Goal: Task Accomplishment & Management: Complete application form

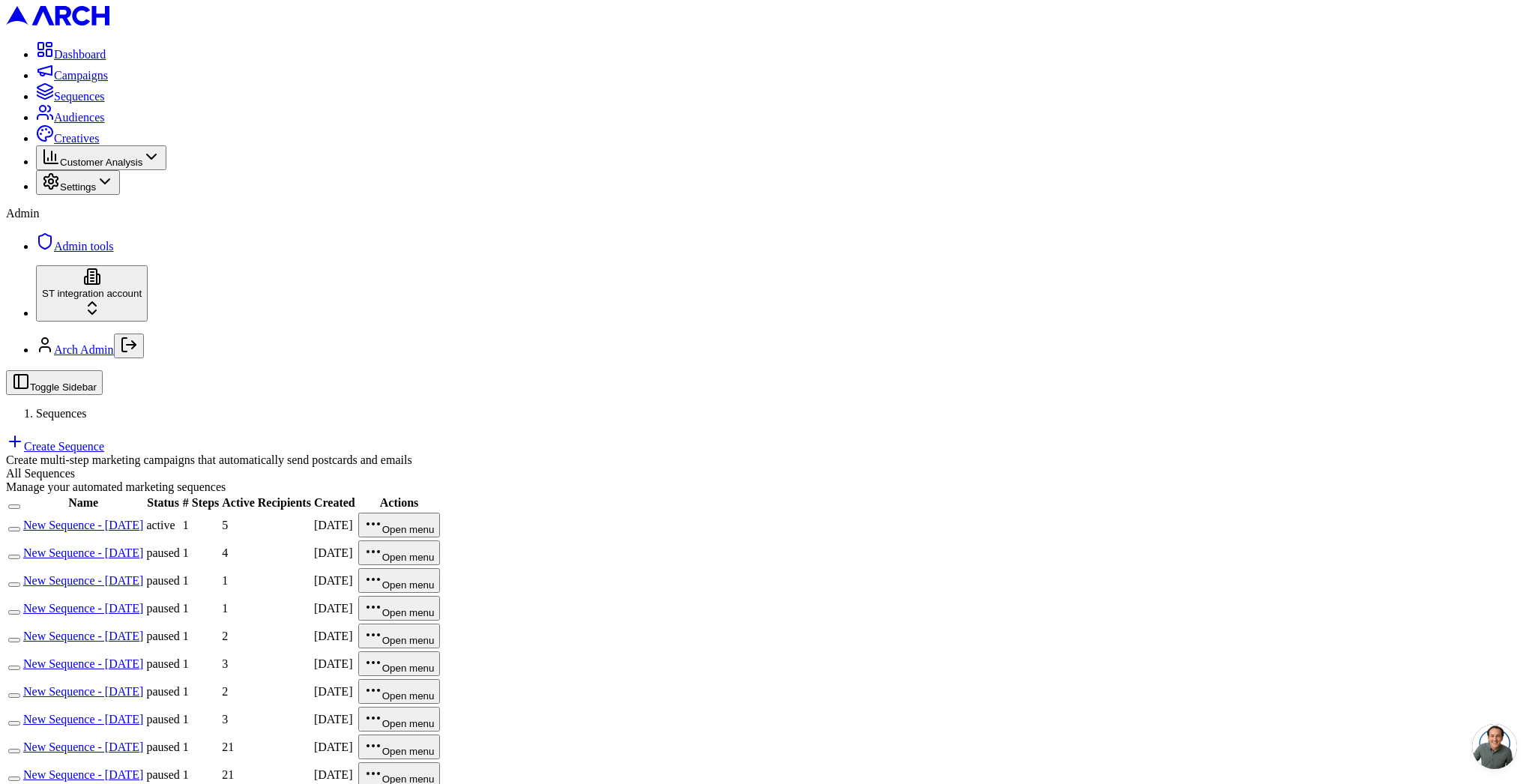
click at [20, 527] on button "button" at bounding box center [14, 528] width 12 height 4
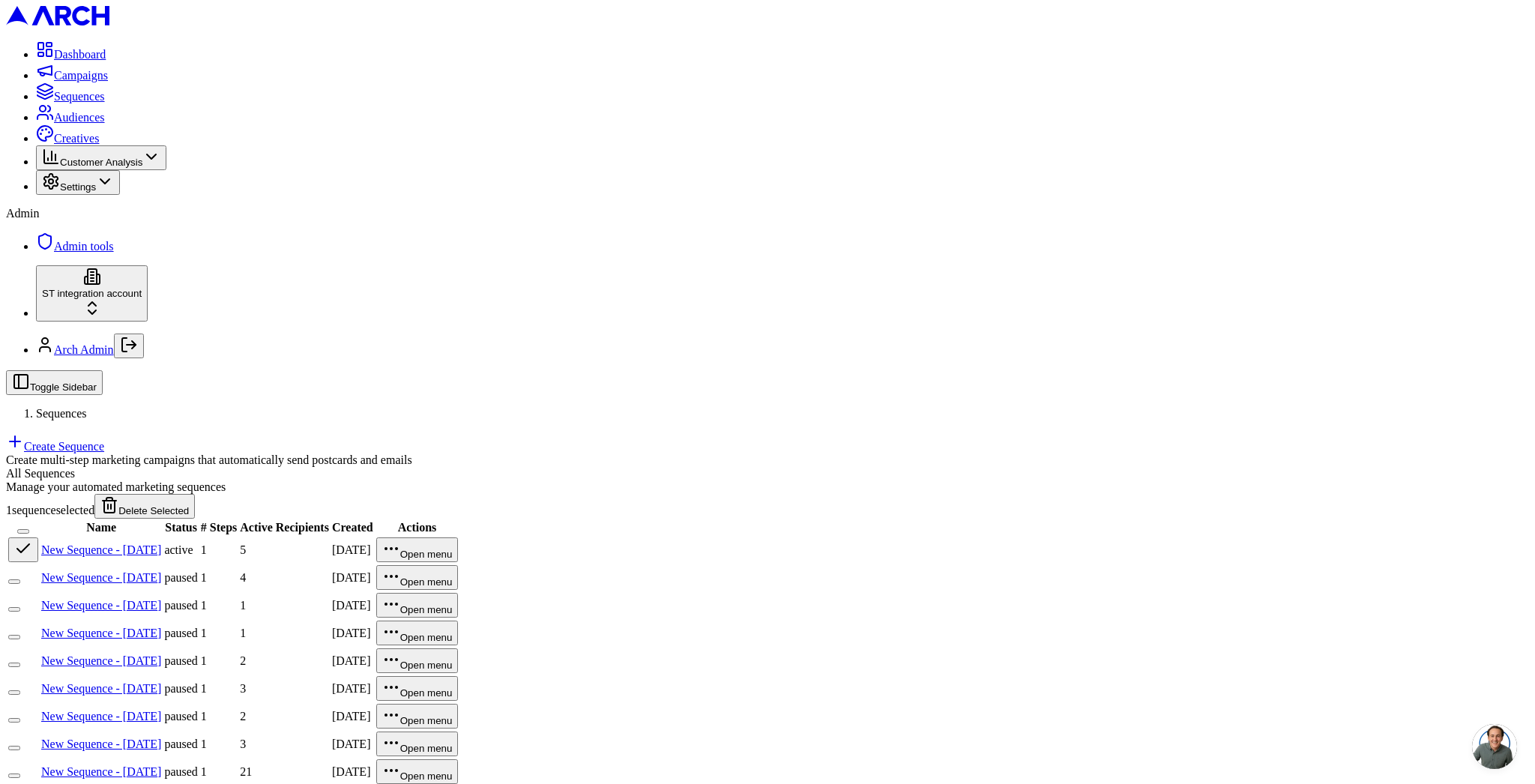
click at [161, 543] on link "New Sequence - [DATE]" at bounding box center [100, 549] width 119 height 13
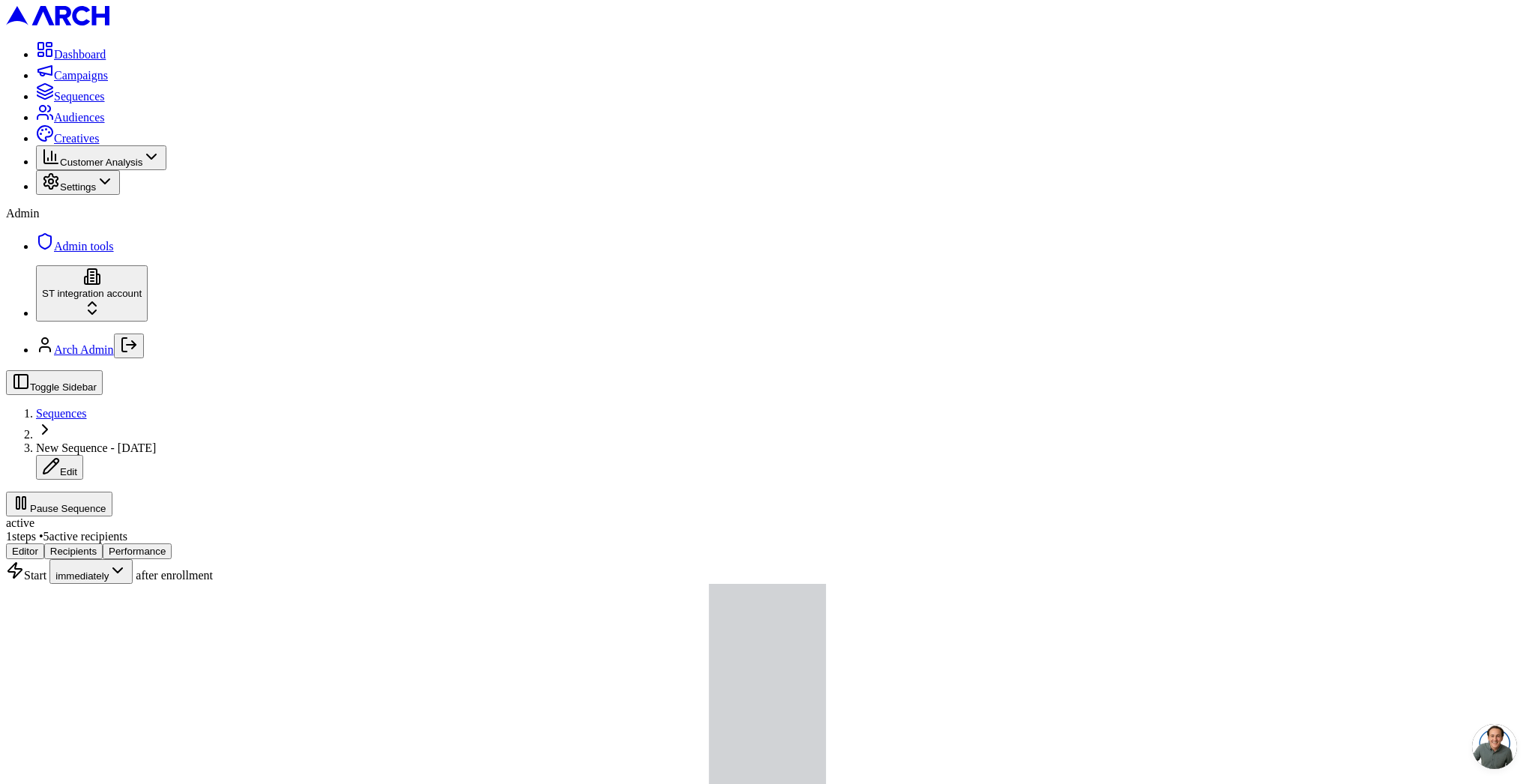
click at [87, 407] on span "Sequences" at bounding box center [61, 413] width 51 height 13
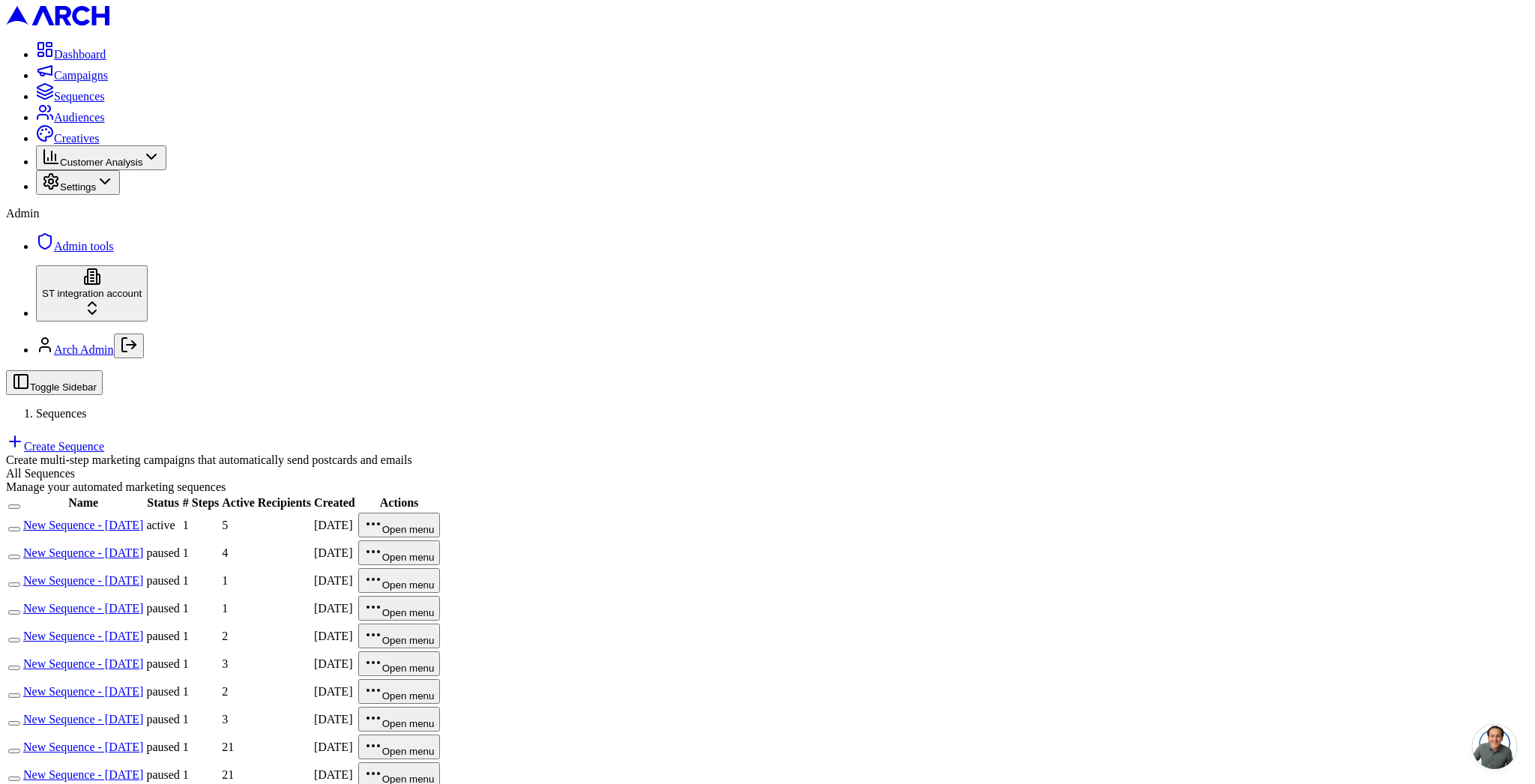
click at [104, 440] on link "Create Sequence" at bounding box center [55, 446] width 99 height 13
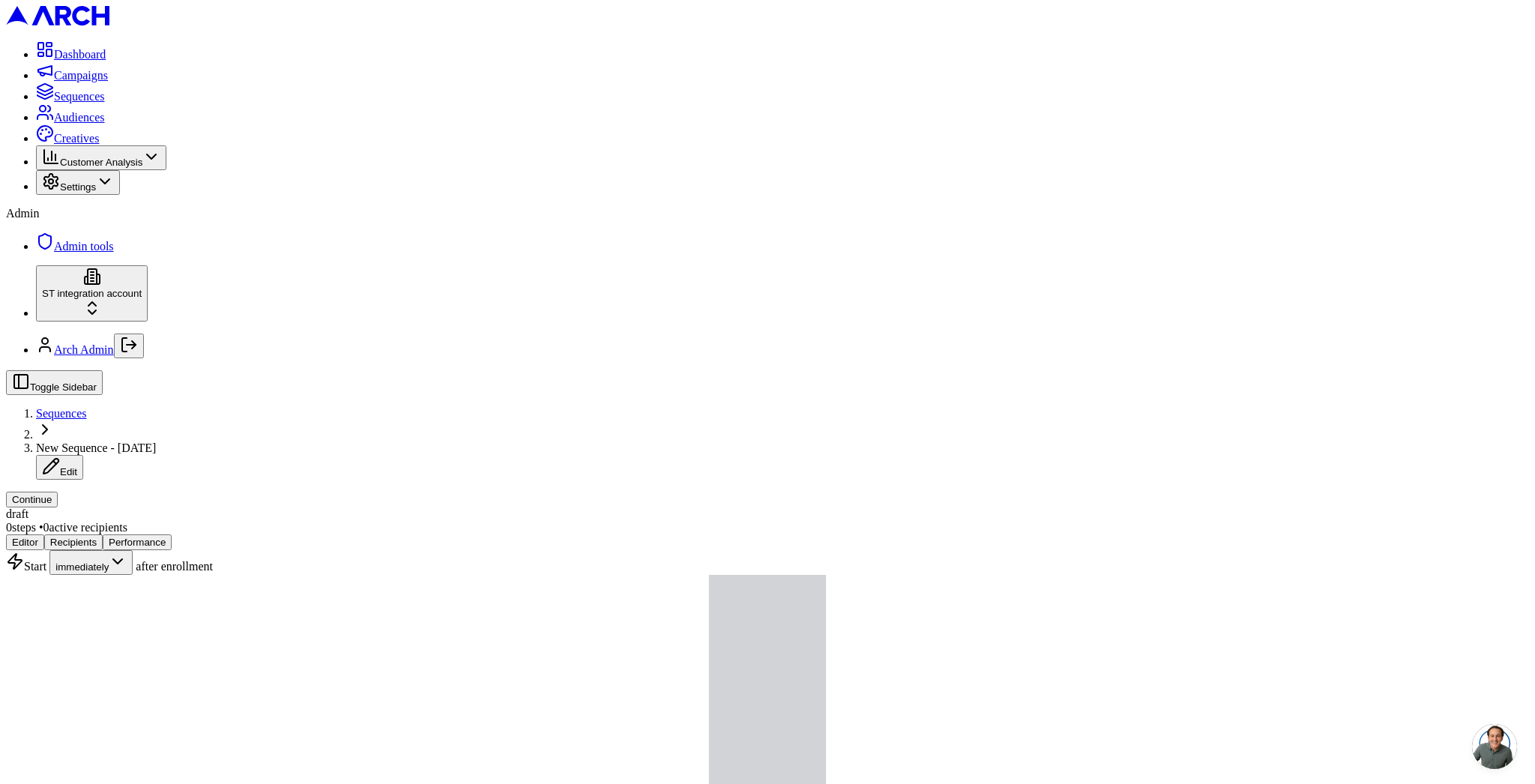
click at [58, 492] on button "Continue" at bounding box center [31, 500] width 51 height 16
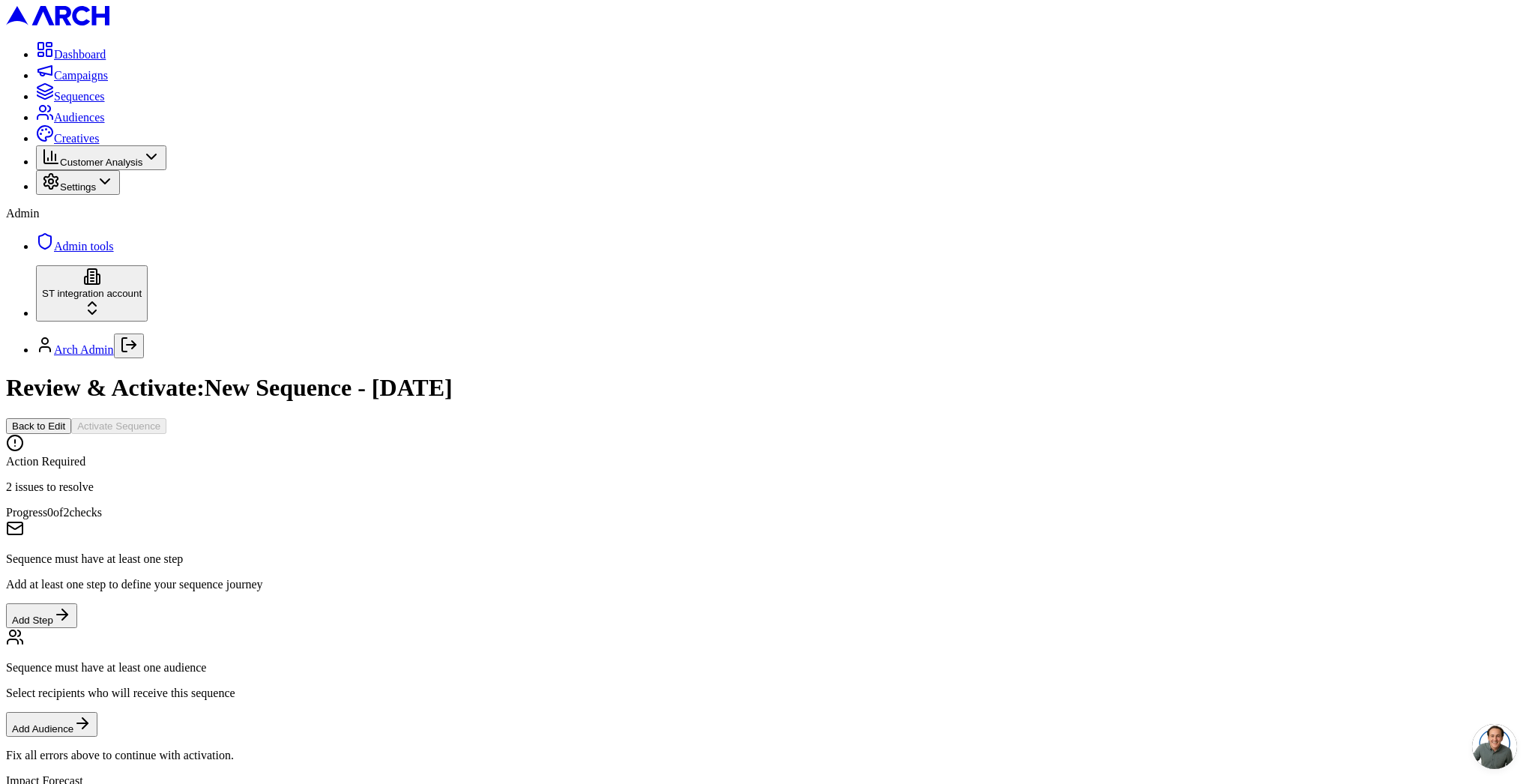
click at [72, 418] on button "Back to Edit" at bounding box center [38, 426] width 65 height 16
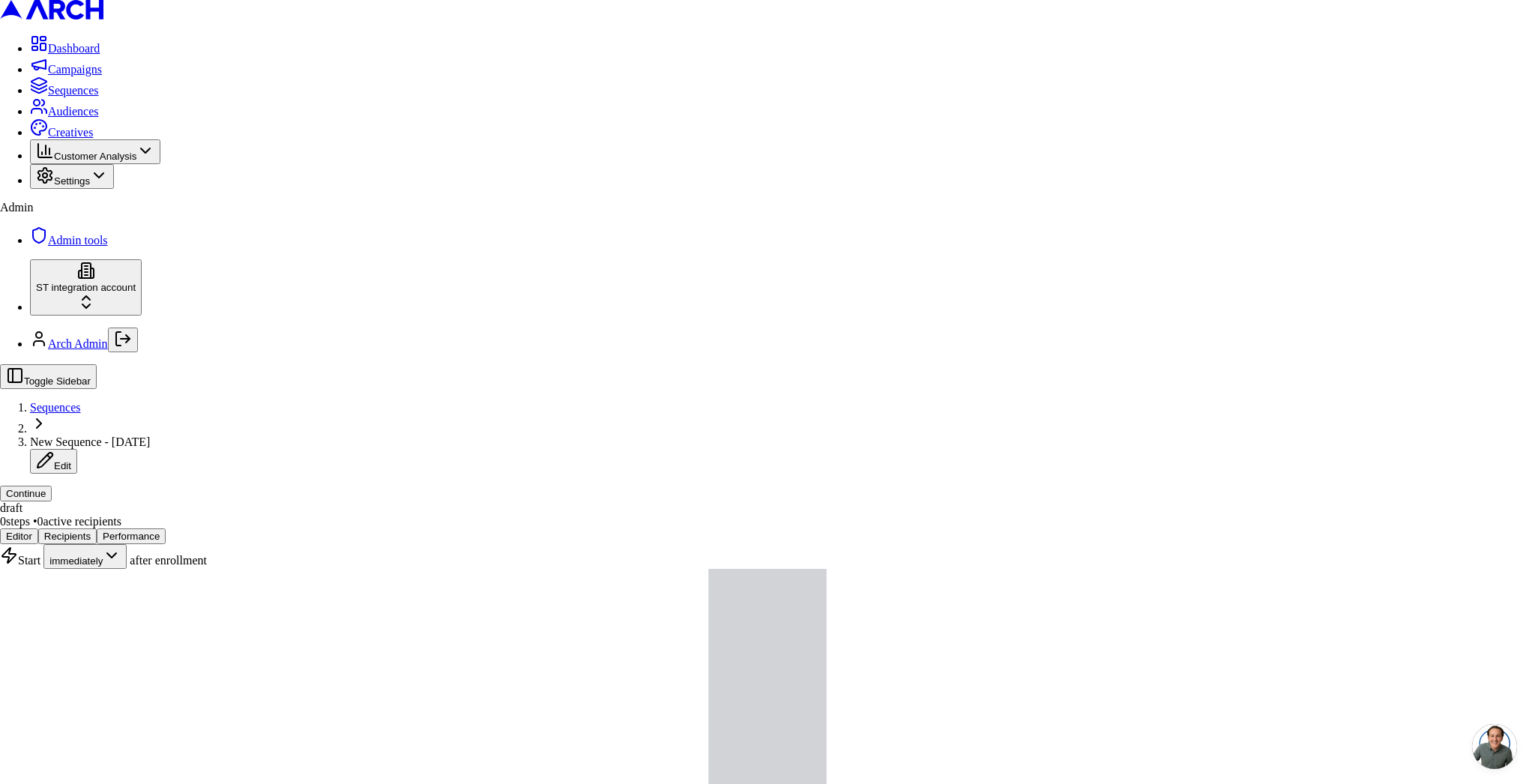
drag, startPoint x: 637, startPoint y: 414, endPoint x: 708, endPoint y: 425, distance: 71.8
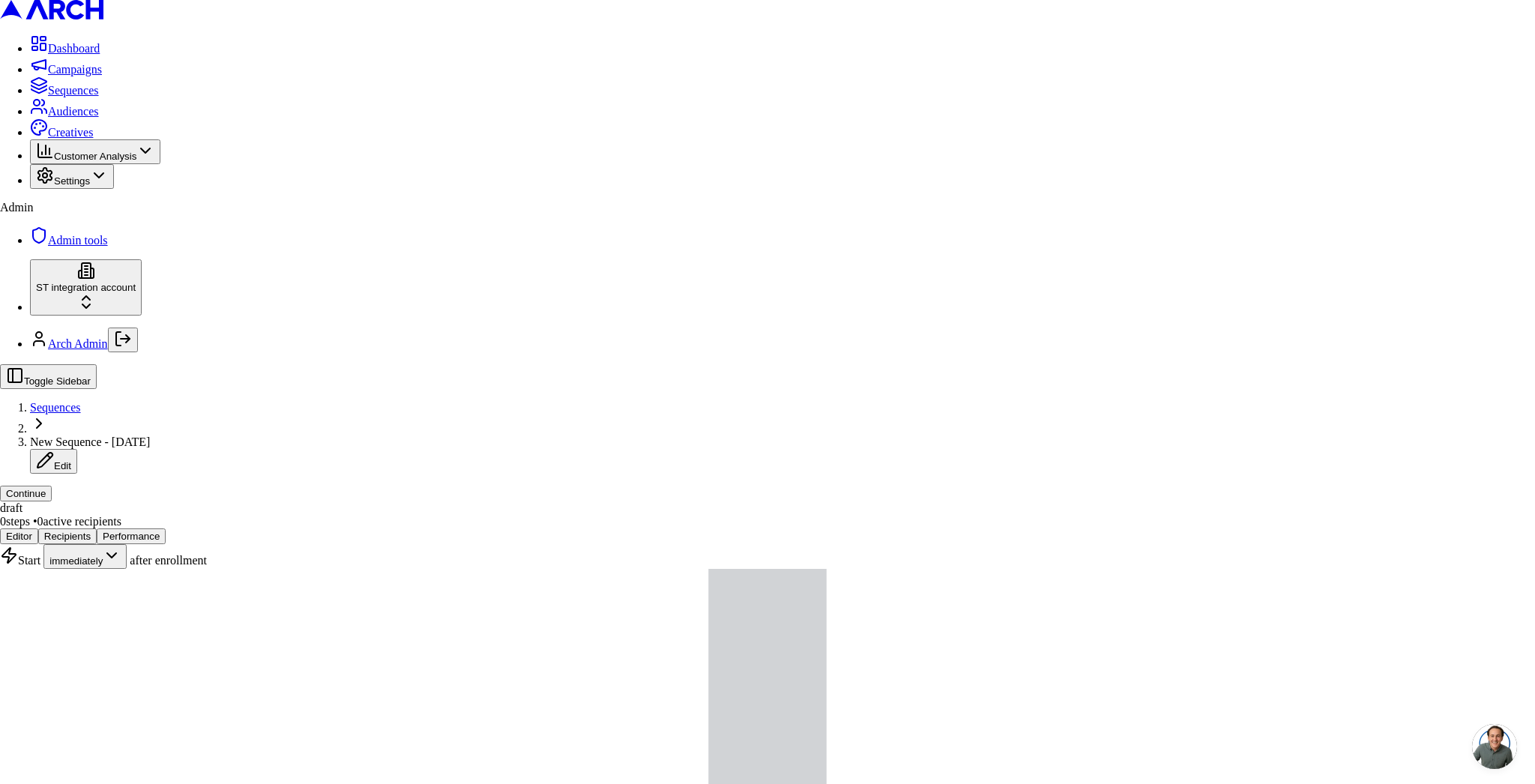
type input "f"
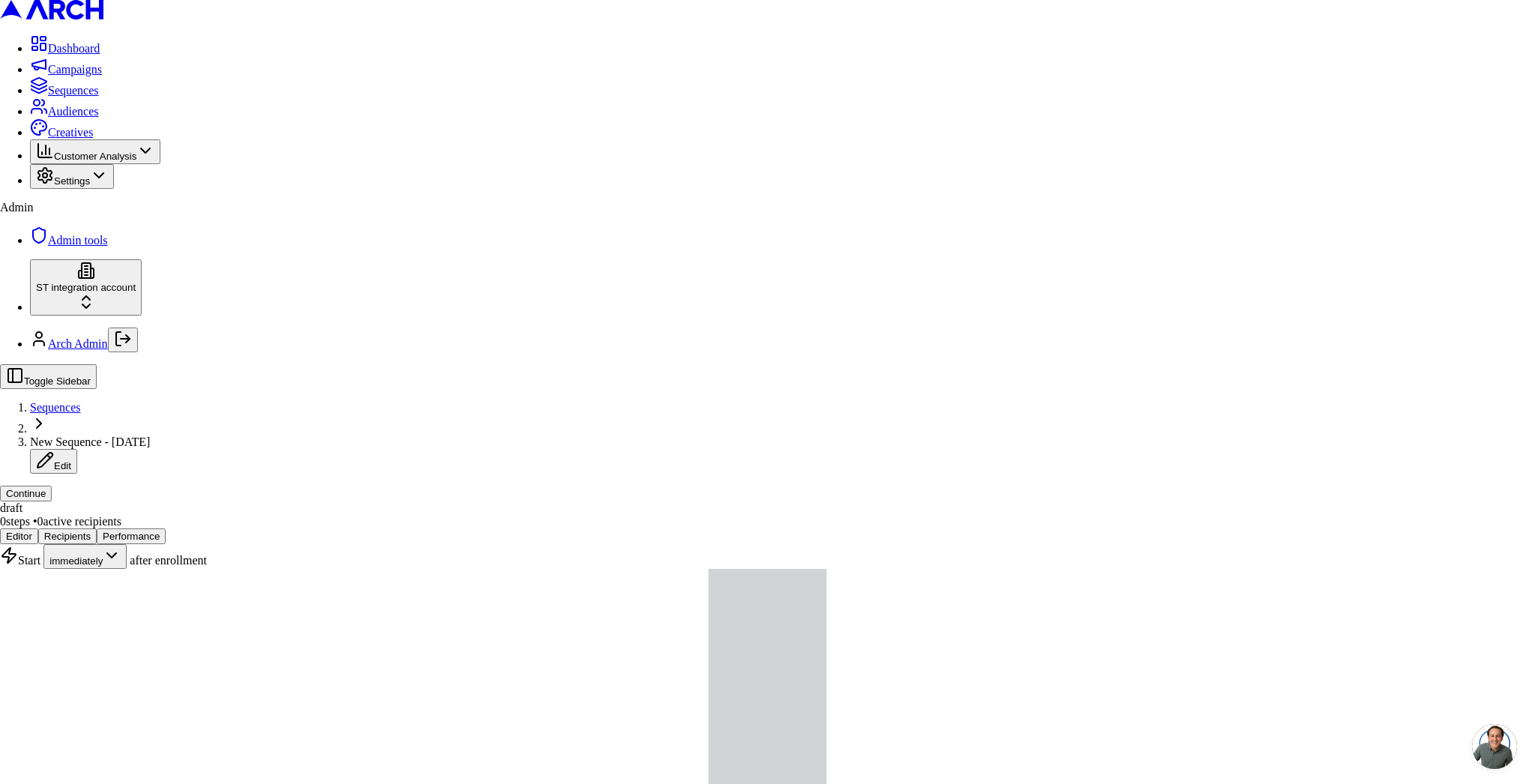
drag, startPoint x: 871, startPoint y: 590, endPoint x: 760, endPoint y: 494, distance: 146.8
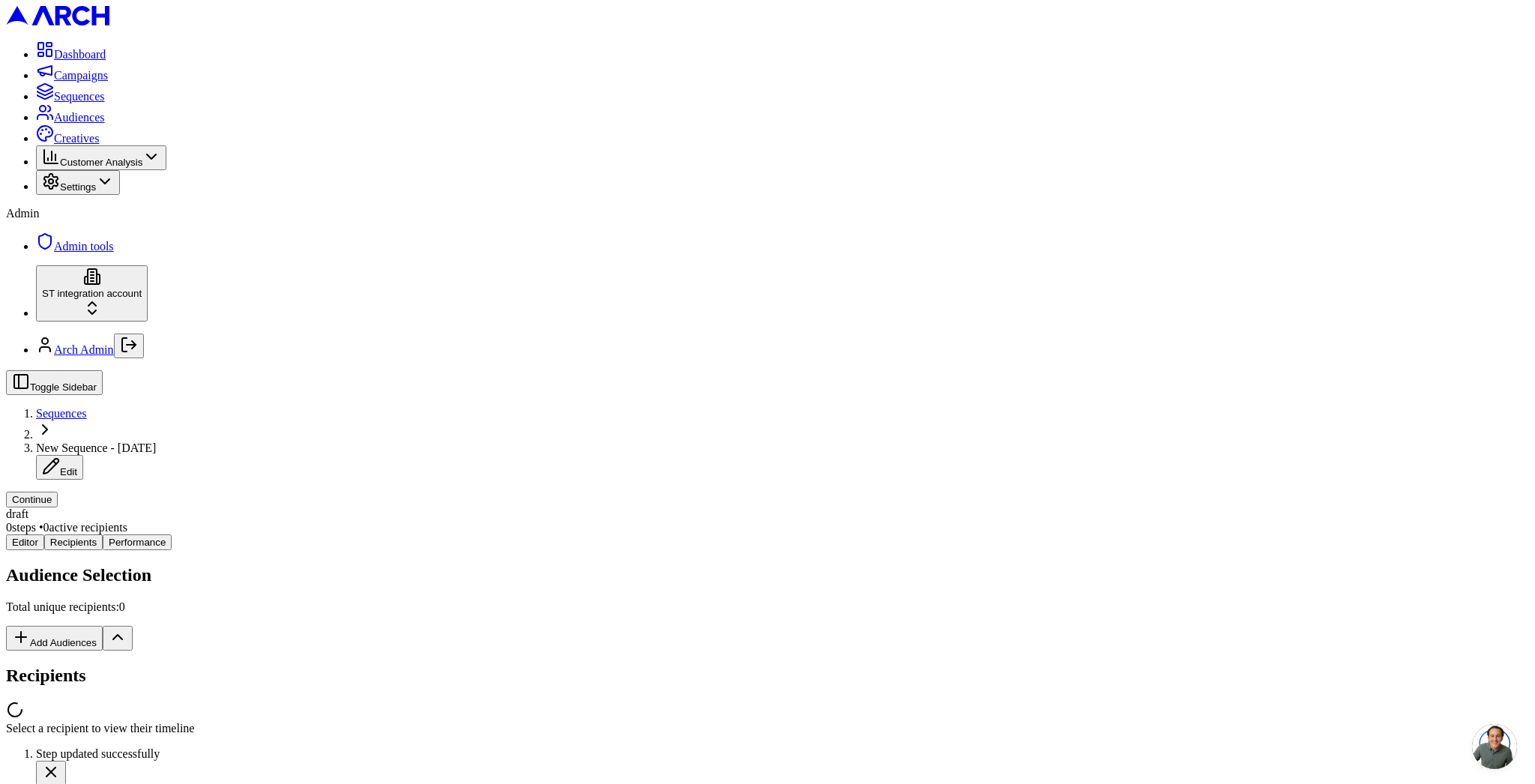
click at [298, 535] on div "Editor Recipients Performance Audience Selection Total unique recipients: 0 Add…" at bounding box center [768, 635] width 1523 height 201
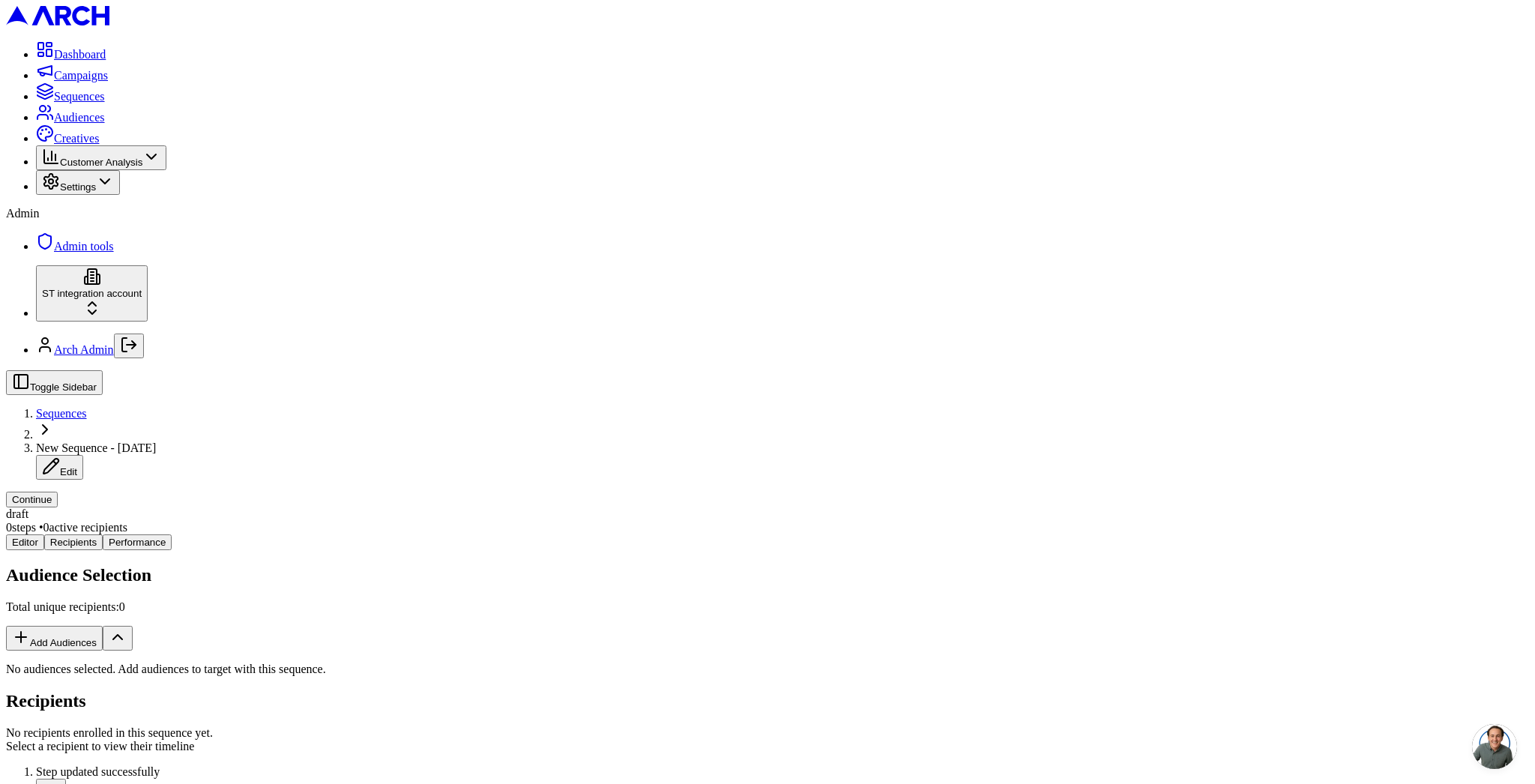
click at [103, 625] on button "Add Audiences" at bounding box center [54, 637] width 97 height 24
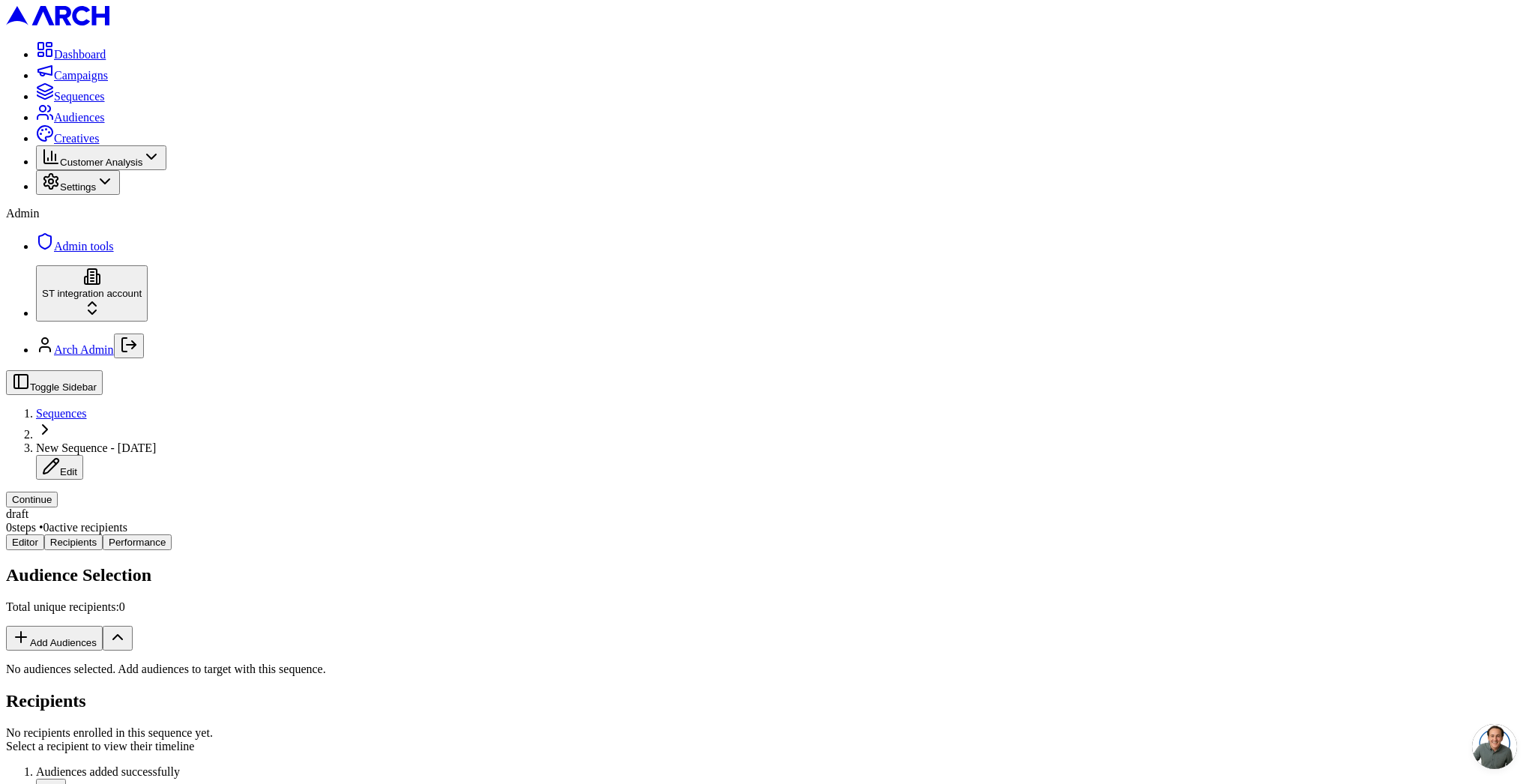
click at [58, 492] on button "Continue" at bounding box center [31, 500] width 51 height 16
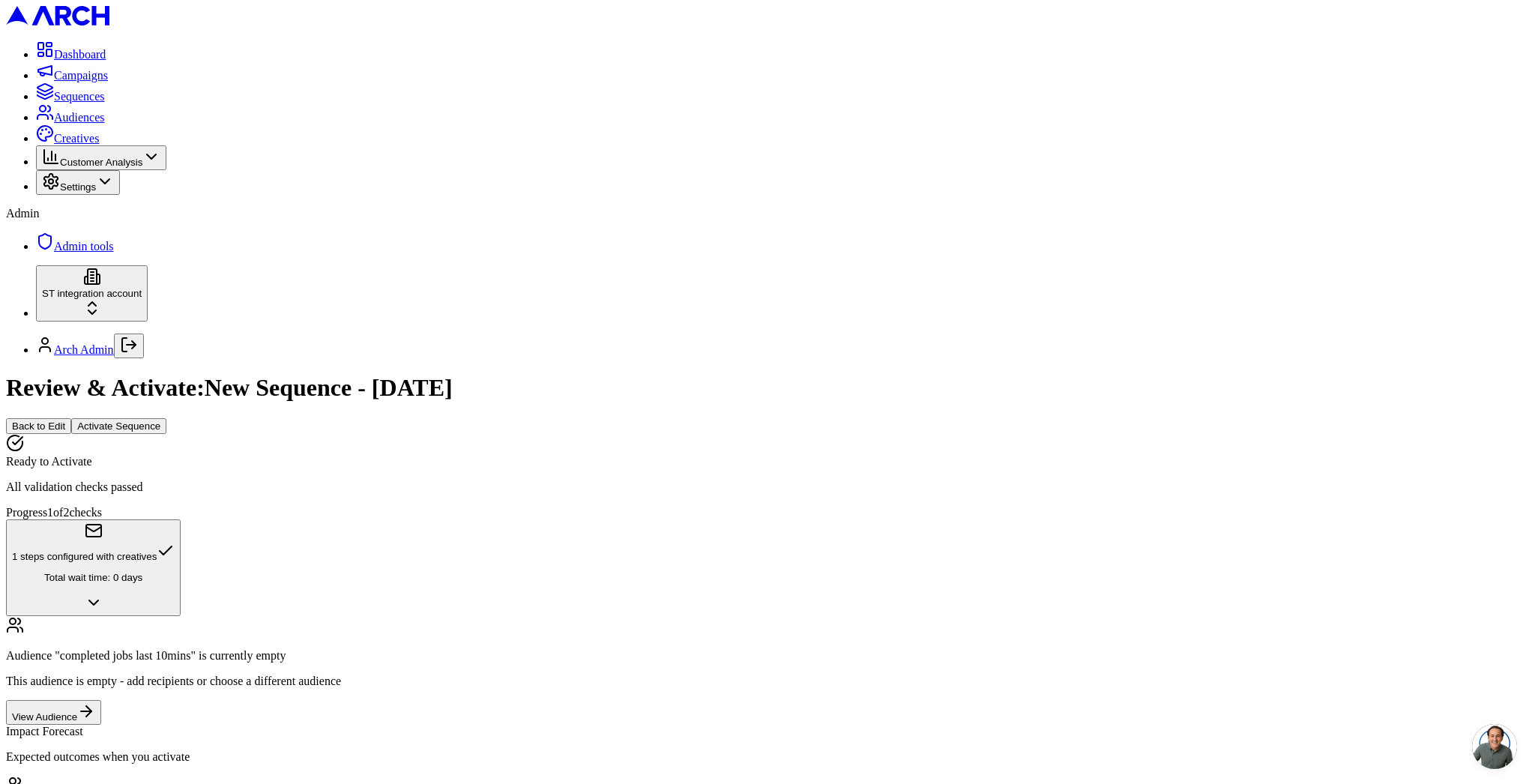
click at [167, 418] on button "Activate Sequence" at bounding box center [119, 426] width 95 height 16
